Goal: Task Accomplishment & Management: Manage account settings

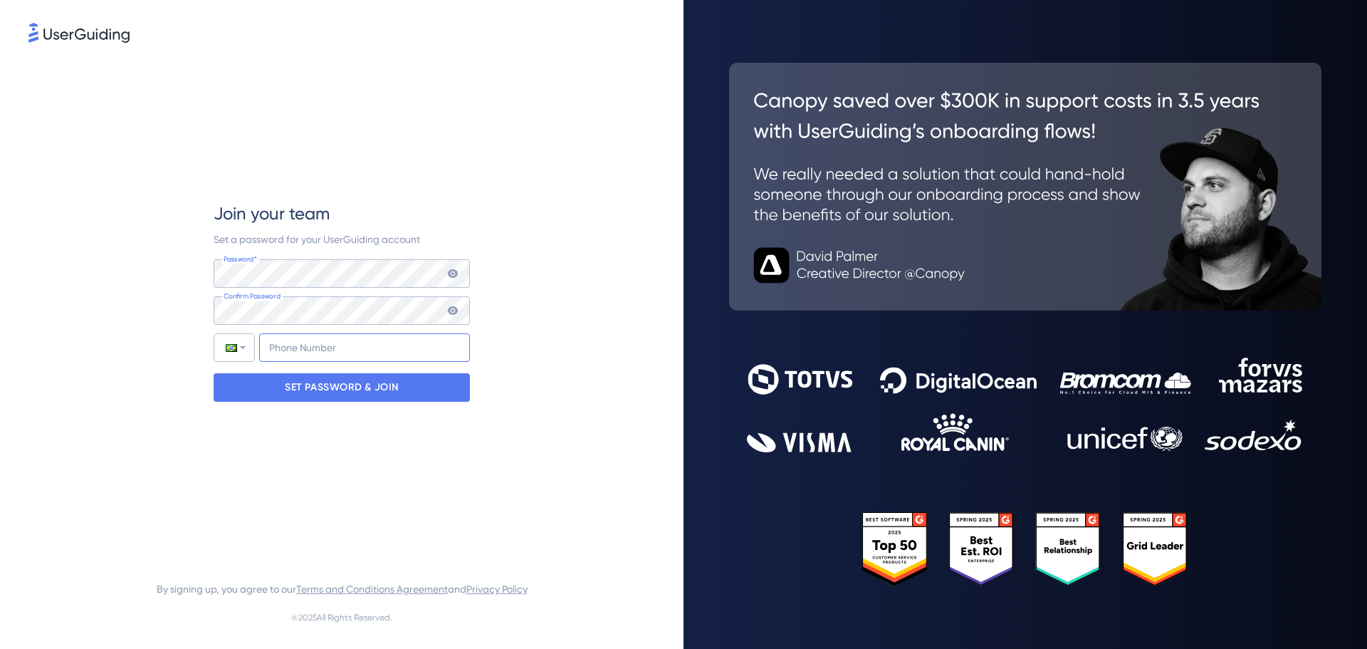
click at [313, 342] on input "+55" at bounding box center [364, 347] width 211 height 28
type input "[PHONE_NUMBER]"
click at [341, 387] on p "SET PASSWORD & JOIN" at bounding box center [342, 387] width 114 height 23
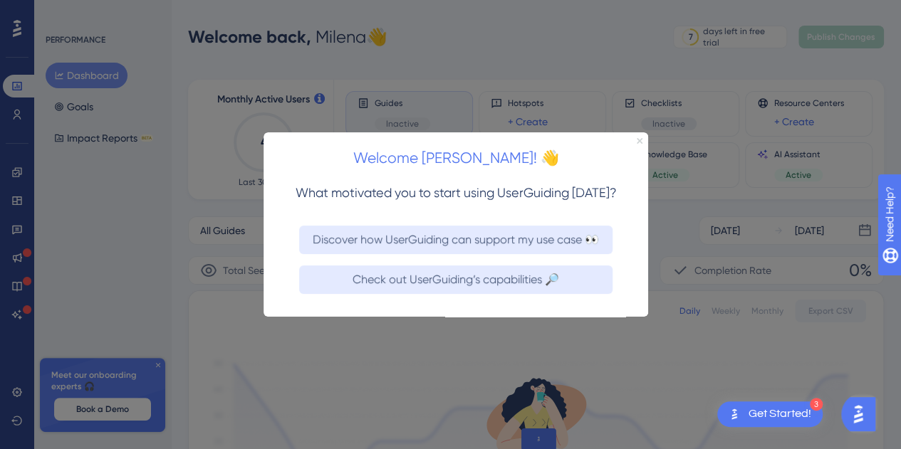
click at [640, 142] on icon "Close Preview" at bounding box center [640, 141] width 6 height 6
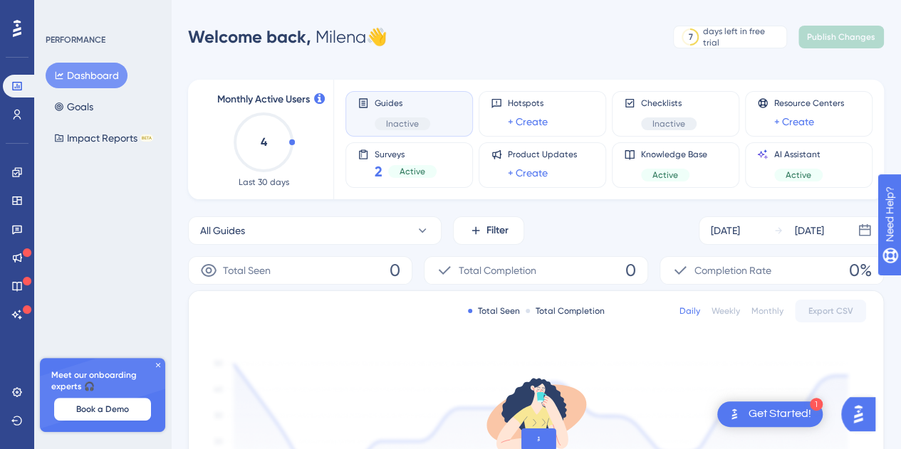
click at [110, 202] on div "PERFORMANCE Dashboard Goals Impact Reports BETA Meet our onboarding experts 🎧 B…" at bounding box center [102, 224] width 137 height 449
click at [134, 220] on div "PERFORMANCE Dashboard Goals Impact Reports BETA Meet our onboarding experts 🎧 B…" at bounding box center [102, 224] width 137 height 449
click at [14, 172] on icon at bounding box center [16, 172] width 11 height 11
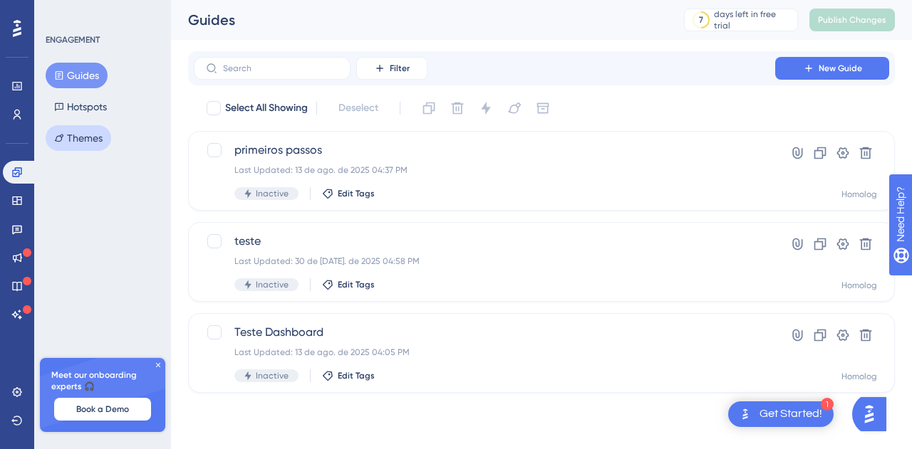
click at [73, 142] on button "Themes" at bounding box center [79, 138] width 66 height 26
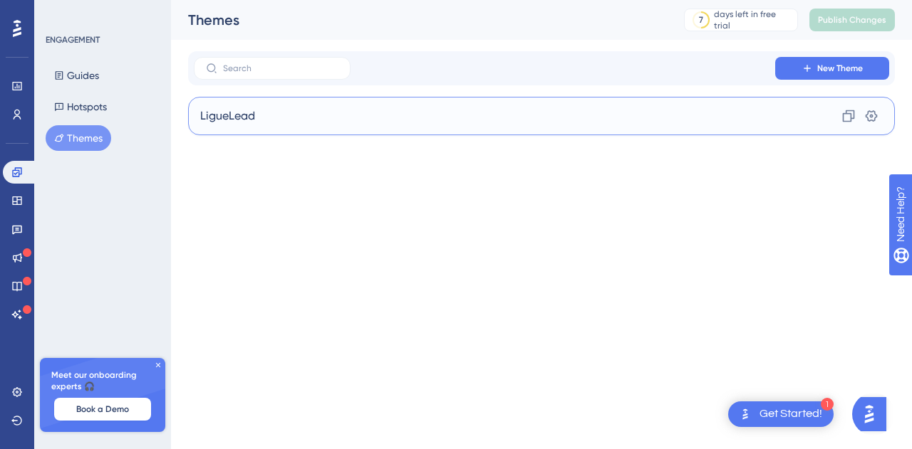
click at [370, 125] on div "LigueLead Clone Settings" at bounding box center [541, 116] width 706 height 38
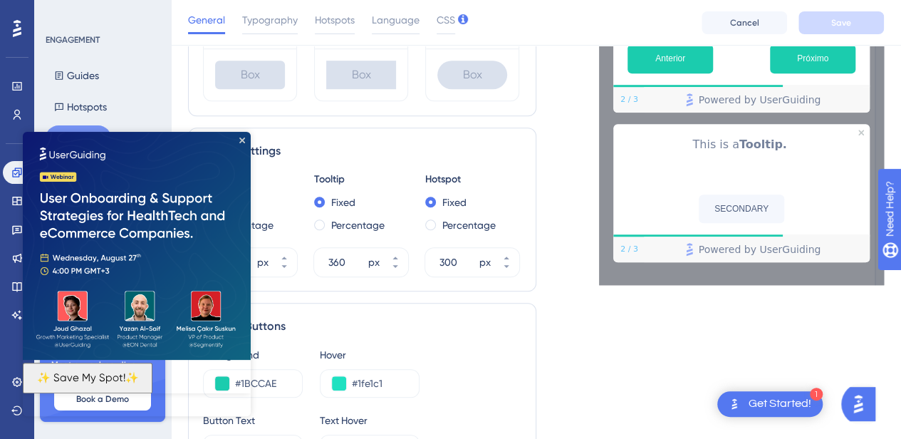
scroll to position [570, 0]
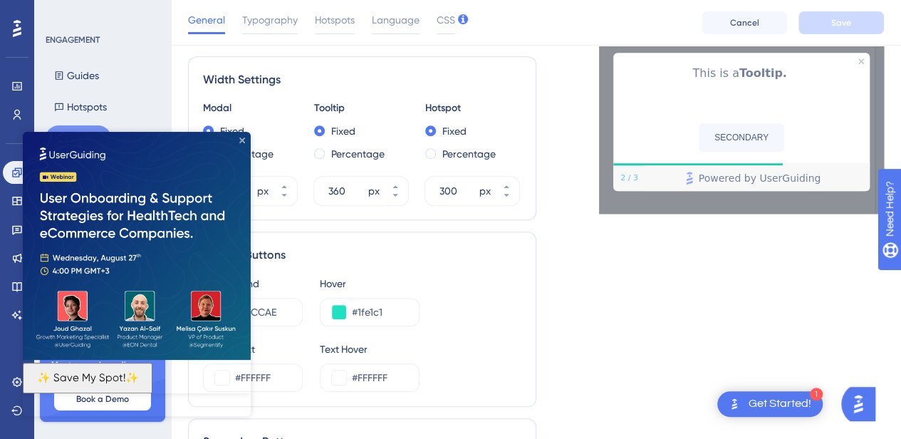
drag, startPoint x: 242, startPoint y: 140, endPoint x: 265, endPoint y: 273, distance: 135.1
click at [242, 140] on icon "Close Preview" at bounding box center [242, 140] width 6 height 6
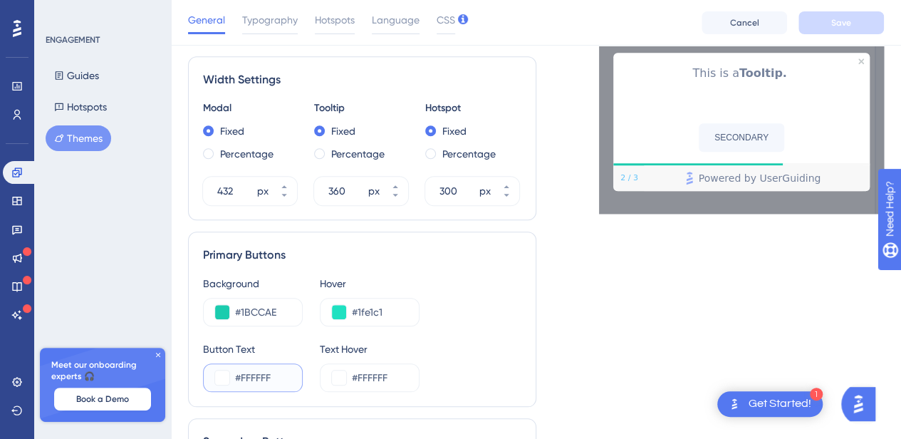
click at [261, 381] on input "#FFFFFF" at bounding box center [263, 377] width 56 height 17
click at [489, 349] on div "Button Text #FFFFFF Text Hover #FFFFFF" at bounding box center [362, 365] width 318 height 51
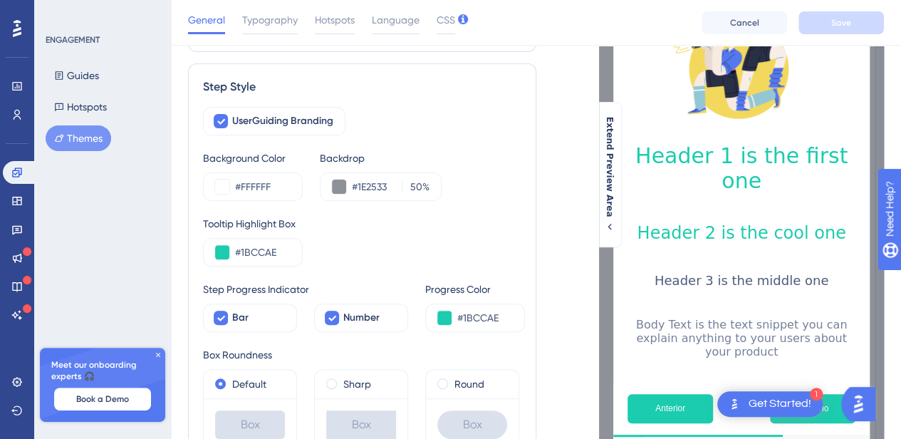
scroll to position [74, 0]
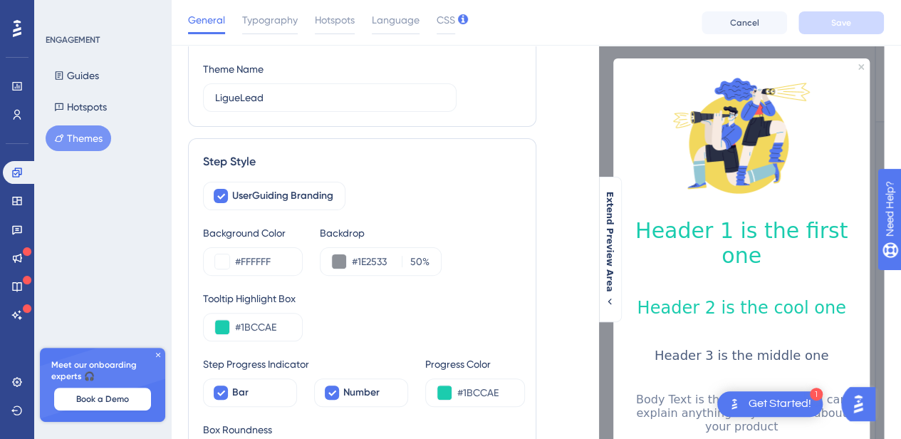
click at [17, 227] on icon at bounding box center [16, 229] width 11 height 11
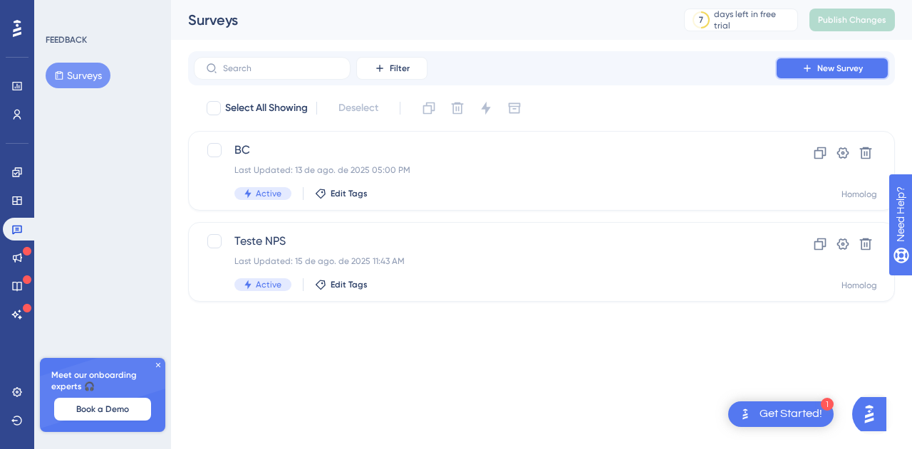
click at [787, 70] on button "New Survey" at bounding box center [832, 68] width 114 height 23
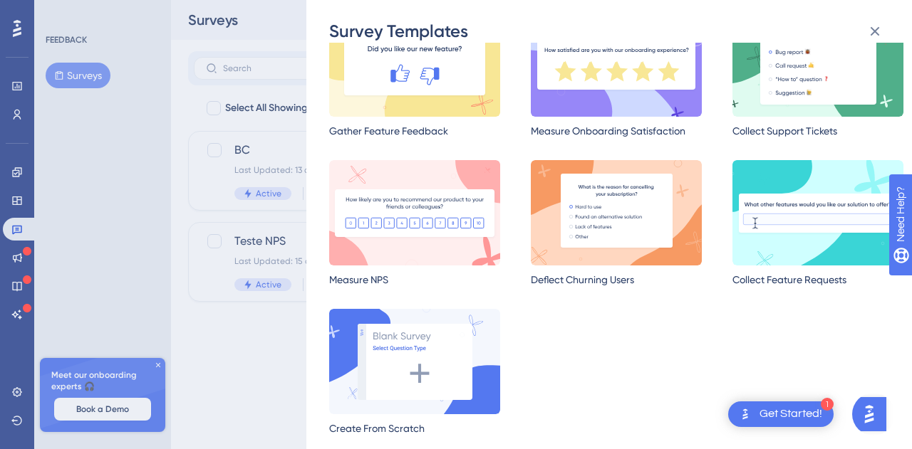
scroll to position [97, 0]
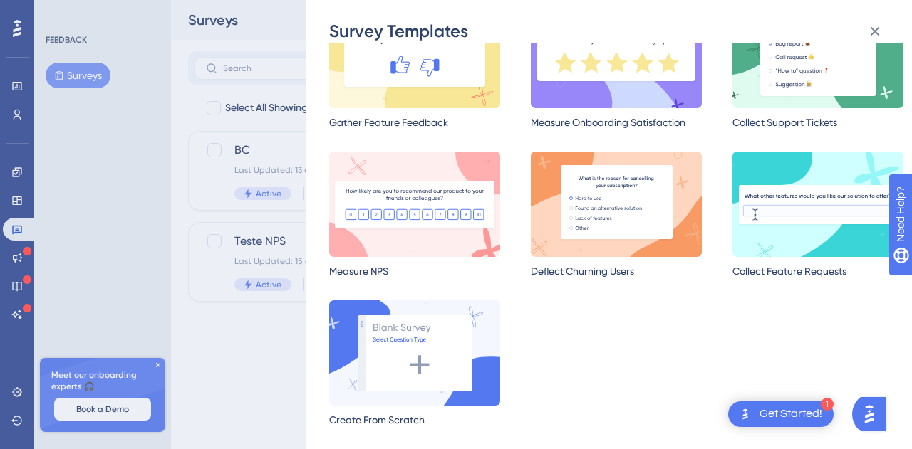
click at [134, 165] on div "Survey Templates Choose the survey template that fits best to your purpose. Lea…" at bounding box center [456, 224] width 912 height 449
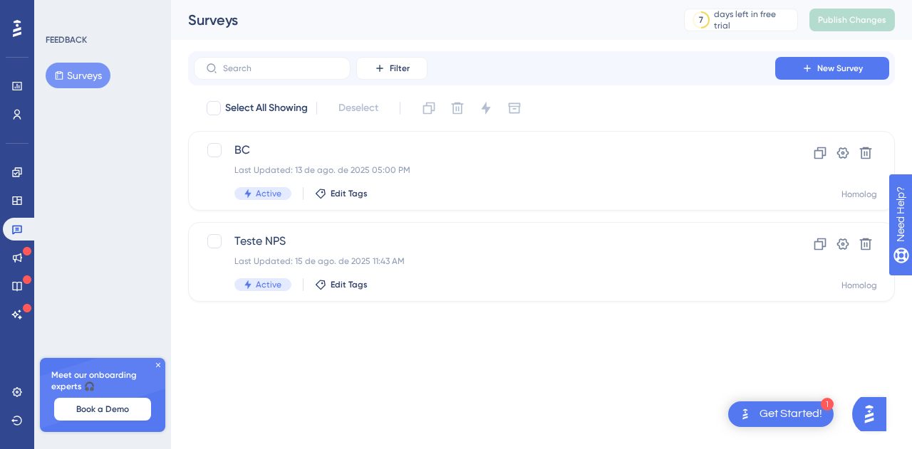
click at [117, 148] on div "FEEDBACK Surveys Meet our onboarding experts 🎧 Book a Demo Upgrade Plan" at bounding box center [102, 224] width 137 height 449
click at [30, 384] on div "Settings" at bounding box center [17, 392] width 28 height 23
click at [20, 385] on link at bounding box center [17, 392] width 28 height 23
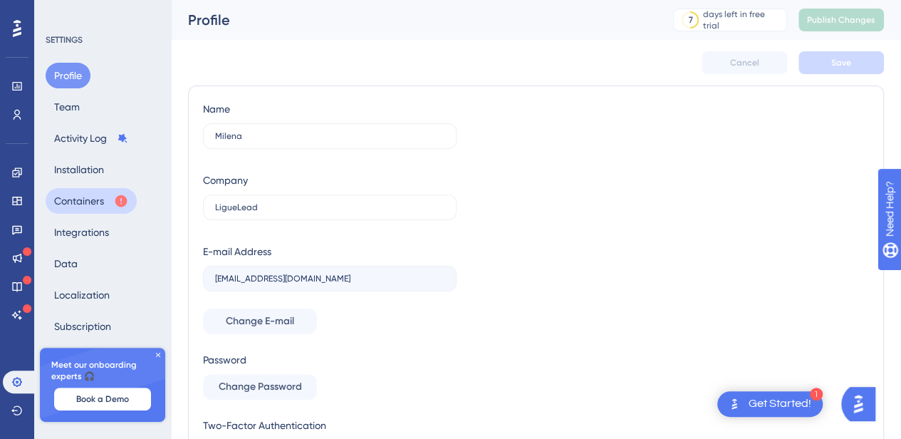
click at [101, 199] on button "Containers" at bounding box center [91, 201] width 91 height 26
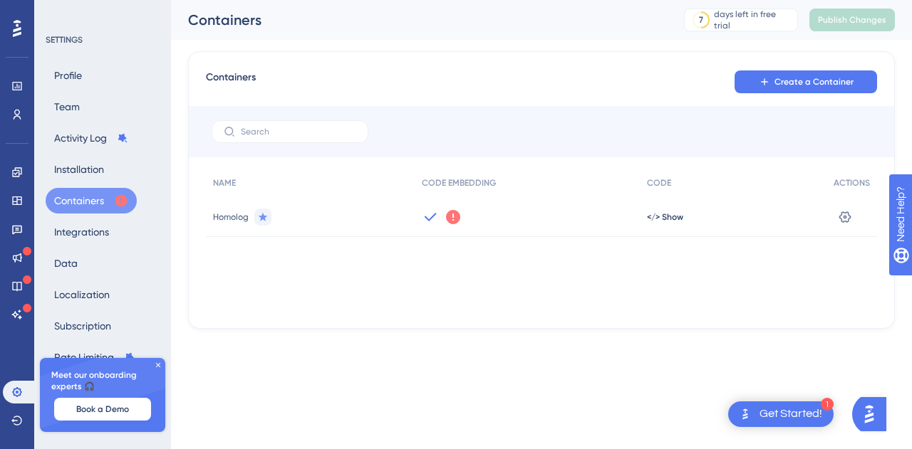
click at [428, 218] on icon at bounding box center [430, 217] width 17 height 17
click at [454, 218] on icon at bounding box center [453, 217] width 14 height 14
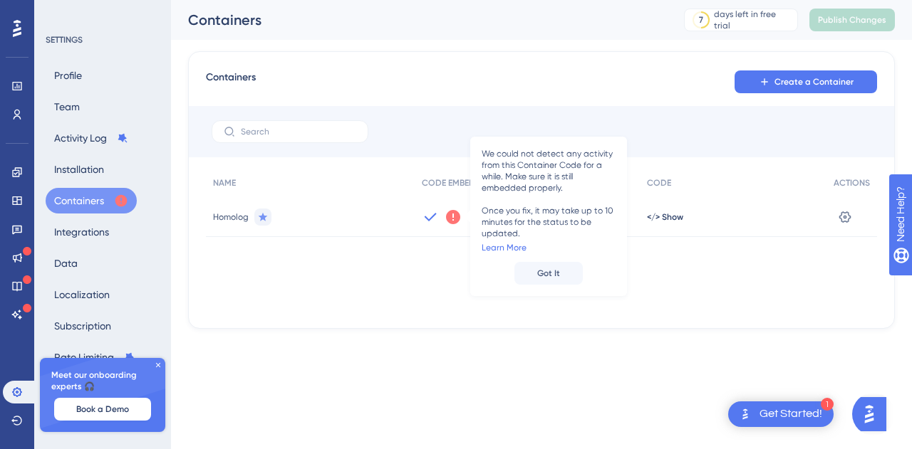
click at [429, 219] on icon at bounding box center [430, 216] width 12 height 9
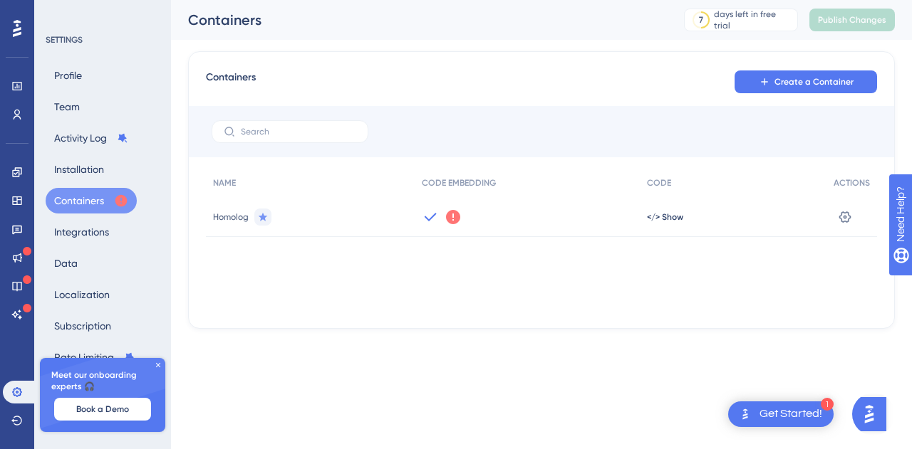
click at [429, 219] on icon at bounding box center [430, 216] width 12 height 9
click at [432, 222] on icon at bounding box center [430, 217] width 17 height 17
click at [452, 217] on icon at bounding box center [453, 217] width 14 height 14
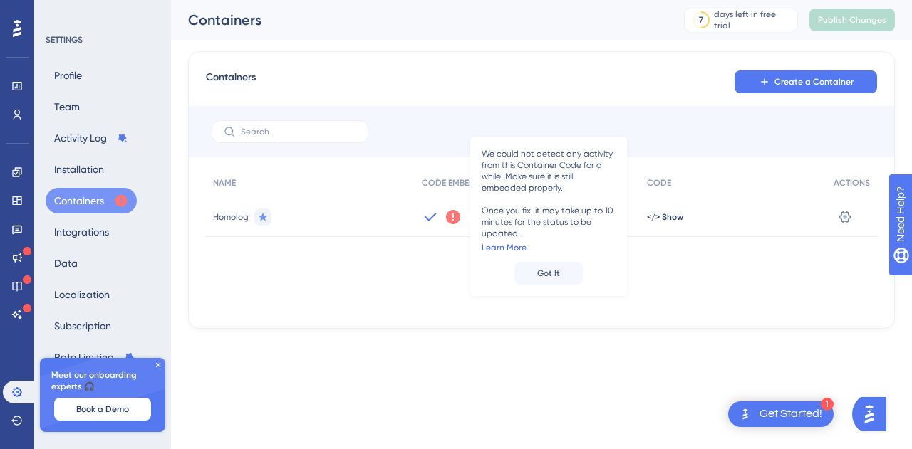
click at [498, 247] on link "Learn More" at bounding box center [503, 247] width 45 height 11
